Goal: Entertainment & Leisure: Consume media (video, audio)

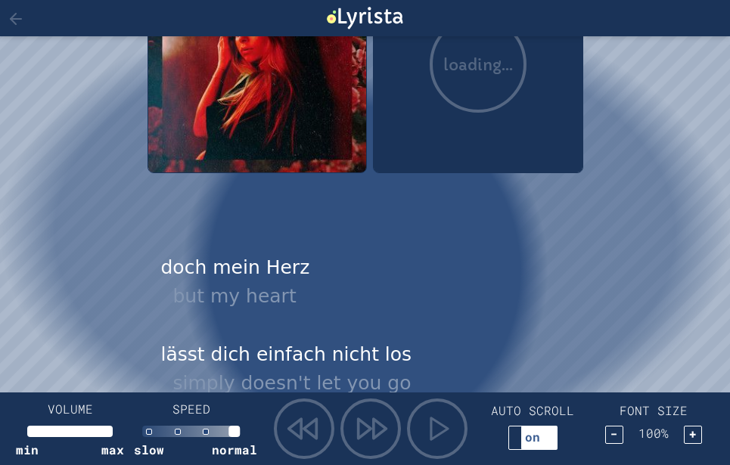
scroll to position [227, 0]
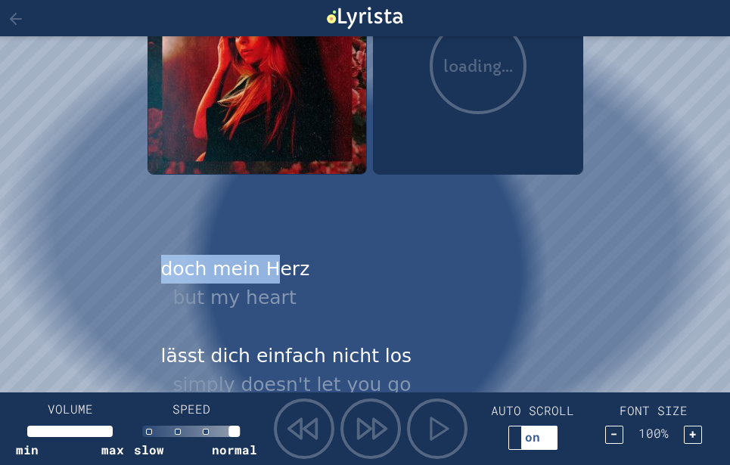
drag, startPoint x: 129, startPoint y: 249, endPoint x: 270, endPoint y: 279, distance: 144.6
click at [155, 260] on div "doch mein Herz but my heart" at bounding box center [365, 284] width 436 height 81
drag, startPoint x: 95, startPoint y: 253, endPoint x: 578, endPoint y: 227, distance: 483.3
click at [578, 227] on div "Wegen dir [PERSON_NAME] loading..." at bounding box center [365, 5] width 436 height 465
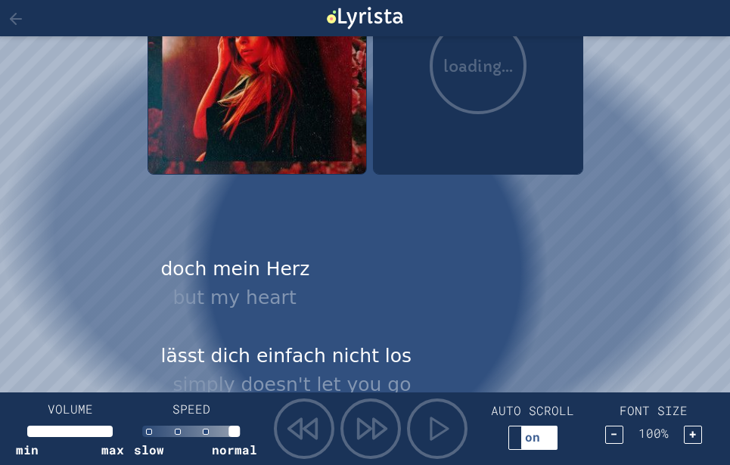
click at [578, 228] on div "Wegen dir [PERSON_NAME] loading..." at bounding box center [365, 5] width 436 height 465
drag, startPoint x: 143, startPoint y: 276, endPoint x: 221, endPoint y: 258, distance: 80.0
drag, startPoint x: 221, startPoint y: 258, endPoint x: 206, endPoint y: 267, distance: 17.0
drag, startPoint x: 206, startPoint y: 267, endPoint x: 560, endPoint y: 286, distance: 354.5
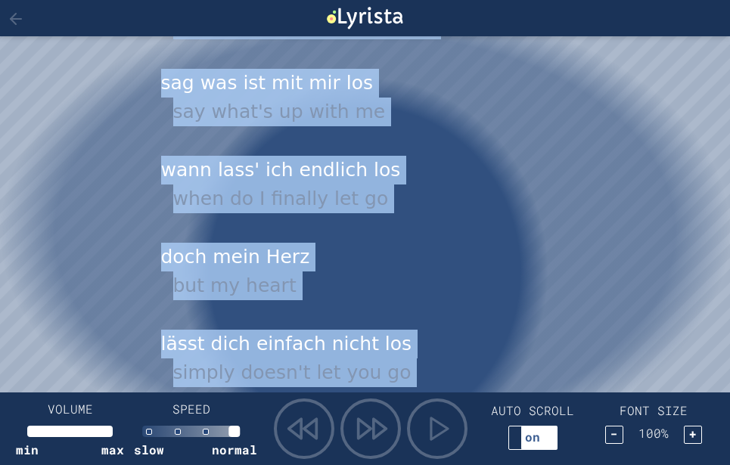
scroll to position [6840, 0]
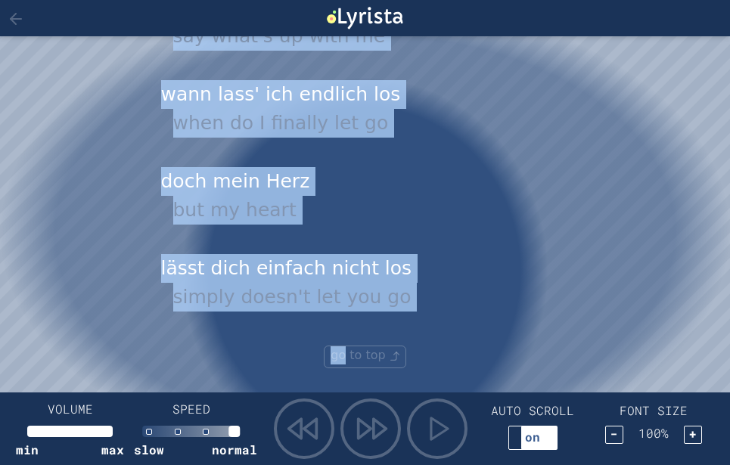
drag, startPoint x: 157, startPoint y: 265, endPoint x: 346, endPoint y: 492, distance: 294.3
drag, startPoint x: 346, startPoint y: 492, endPoint x: 412, endPoint y: 300, distance: 202.6
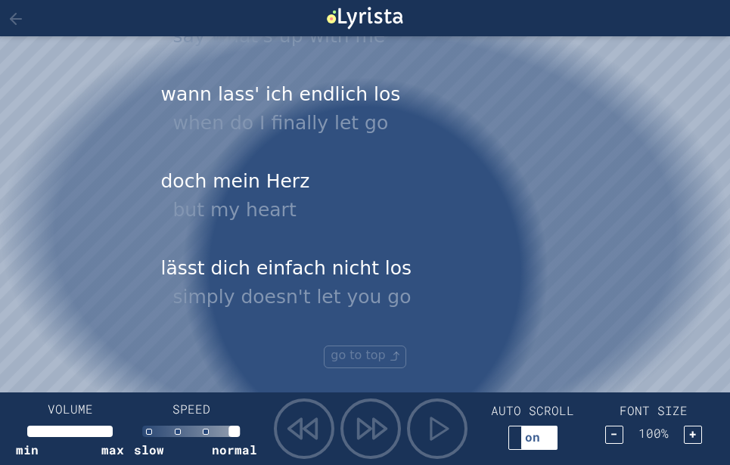
drag, startPoint x: 412, startPoint y: 300, endPoint x: 581, endPoint y: 362, distance: 179.5
drag, startPoint x: 581, startPoint y: 362, endPoint x: 495, endPoint y: 368, distance: 85.7
drag, startPoint x: 486, startPoint y: 367, endPoint x: 470, endPoint y: 353, distance: 21.5
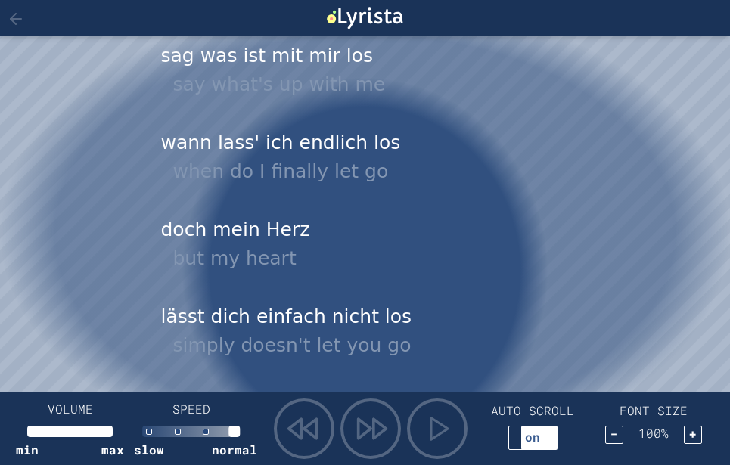
scroll to position [6764, 0]
